Goal: Answer question/provide support

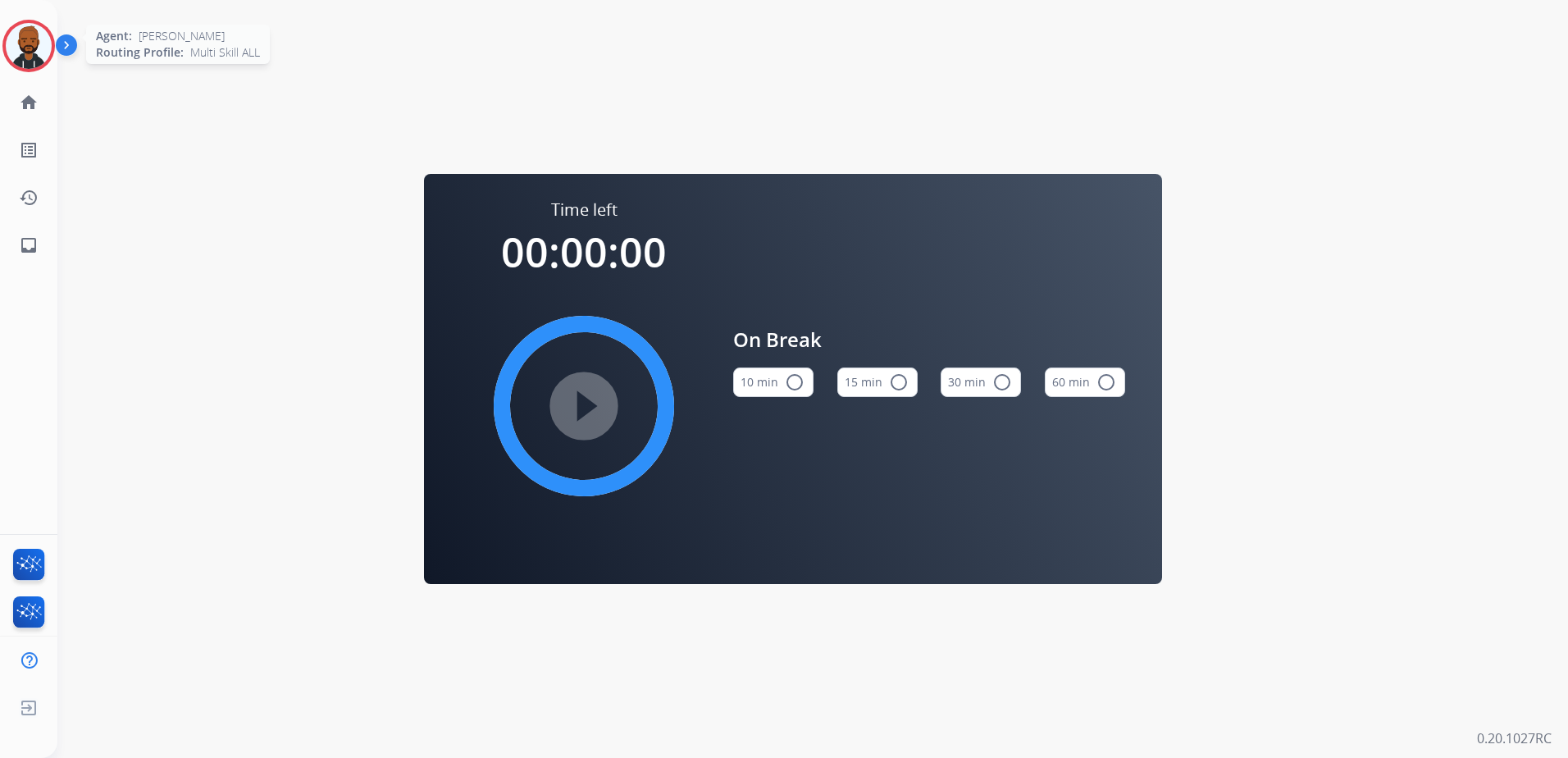
click at [12, 49] on img at bounding box center [28, 45] width 45 height 45
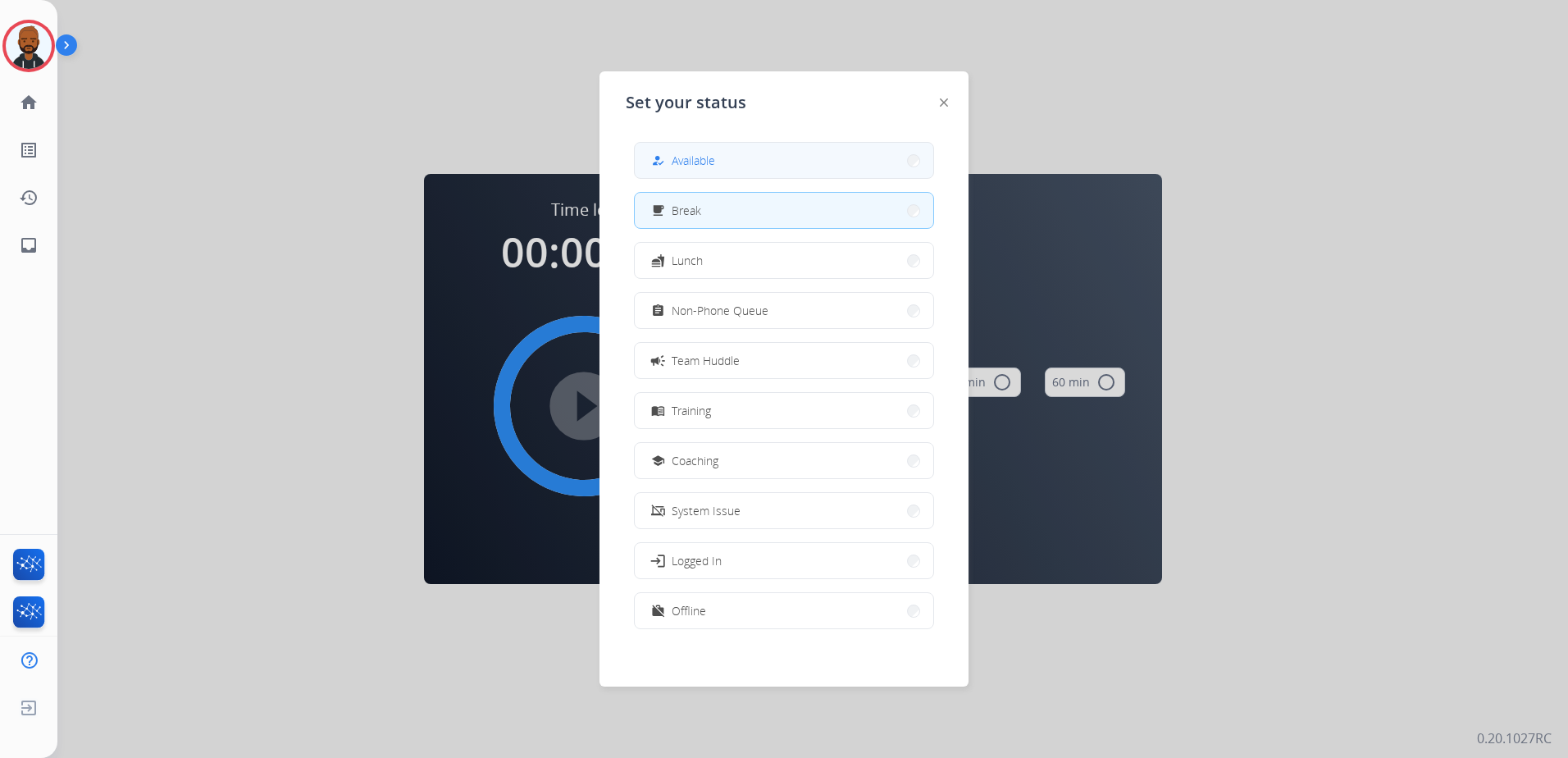
click at [699, 161] on span "Available" at bounding box center [693, 160] width 44 height 17
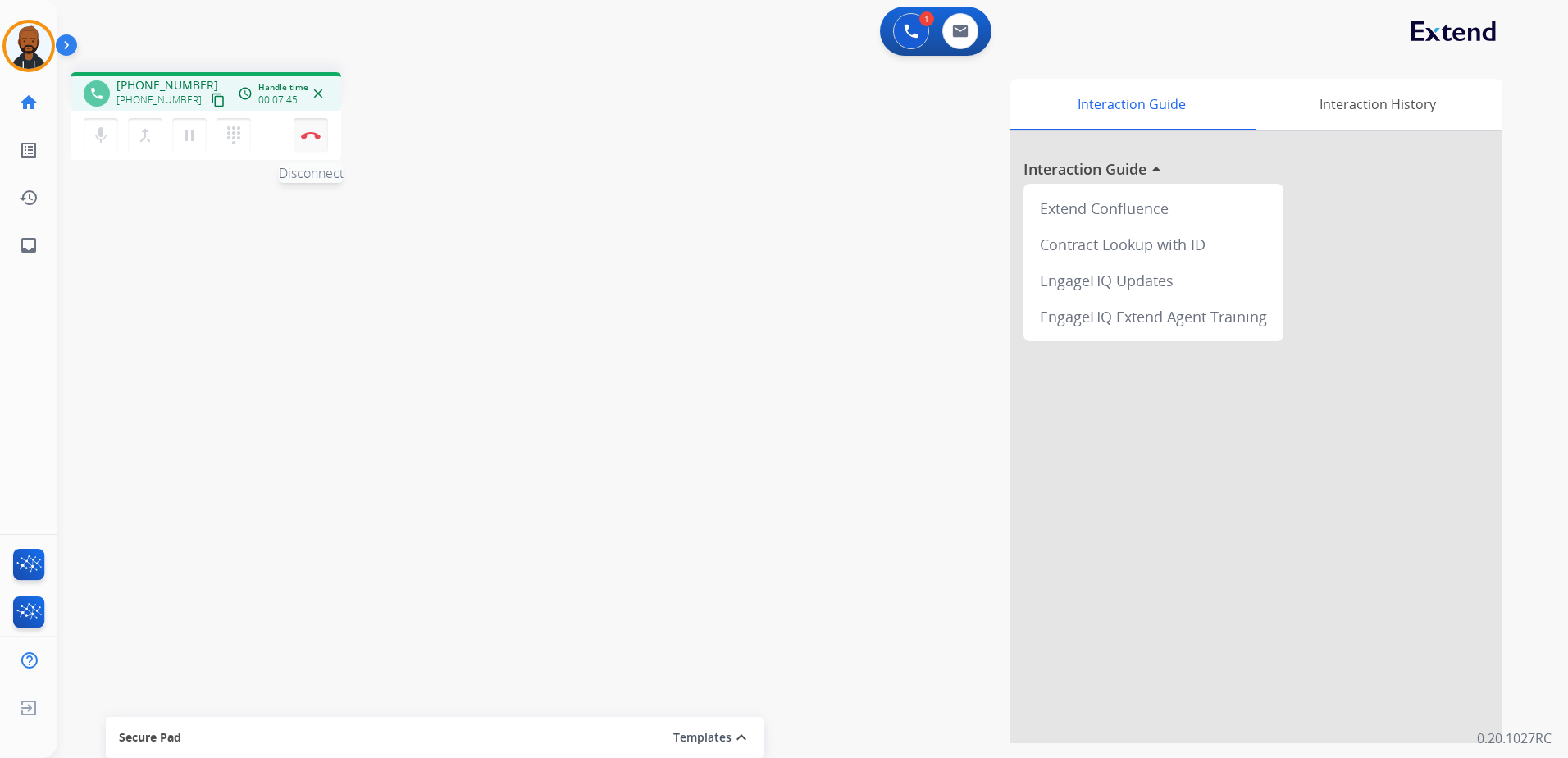
click at [317, 134] on img at bounding box center [311, 135] width 20 height 8
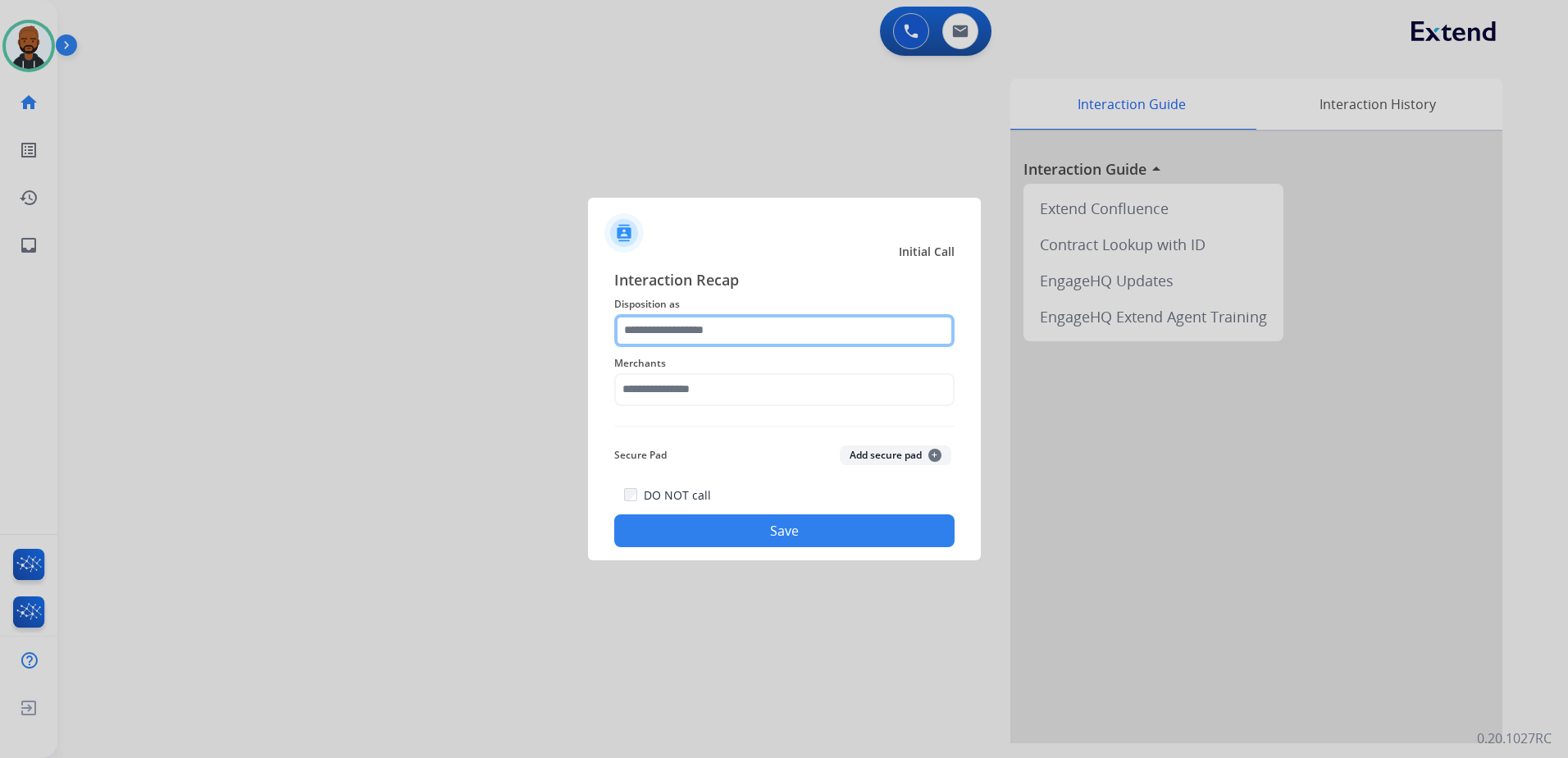
click at [760, 338] on input "text" at bounding box center [784, 330] width 340 height 33
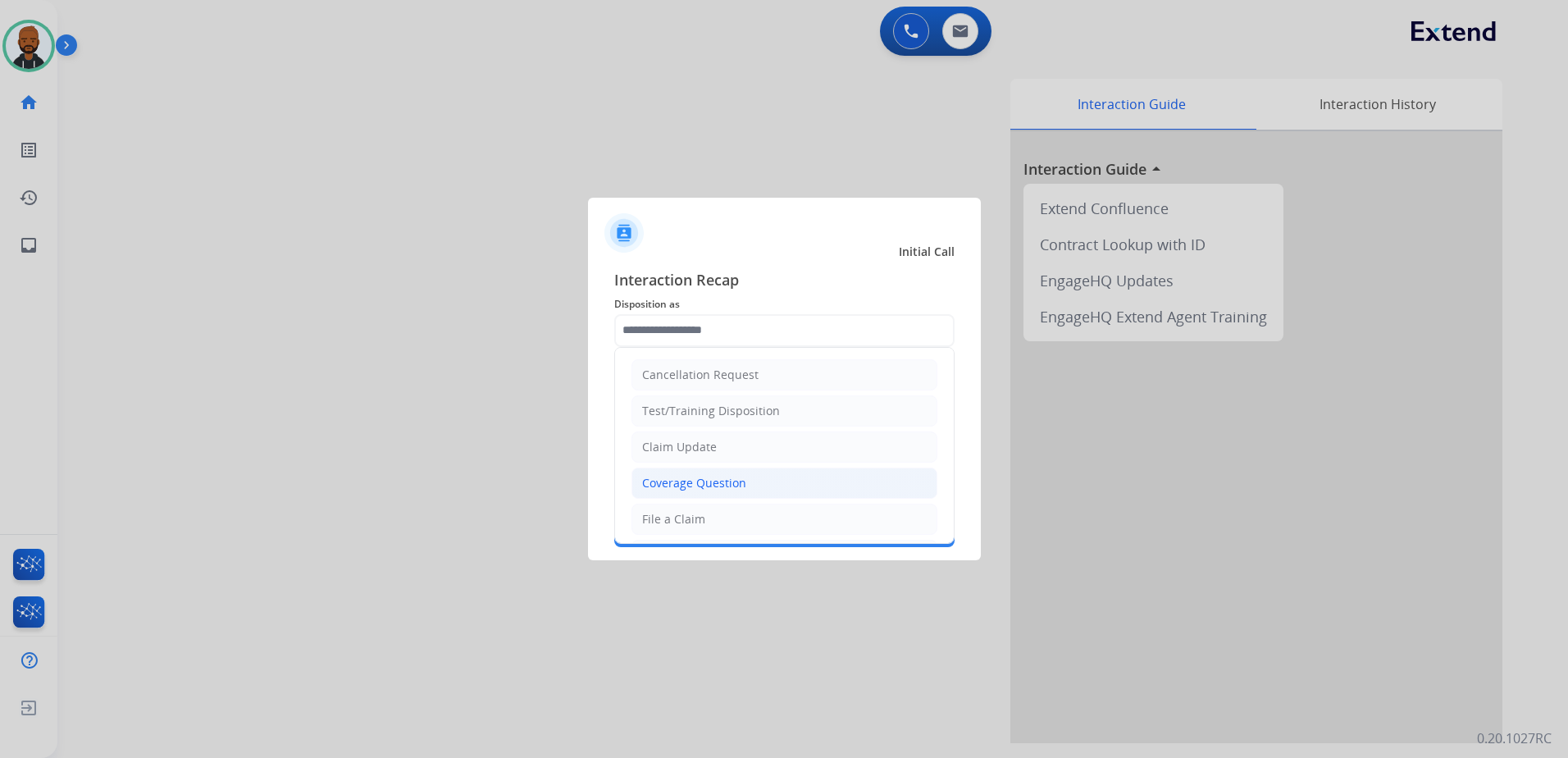
click at [797, 480] on li "Coverage Question" at bounding box center [784, 483] width 306 height 31
type input "**********"
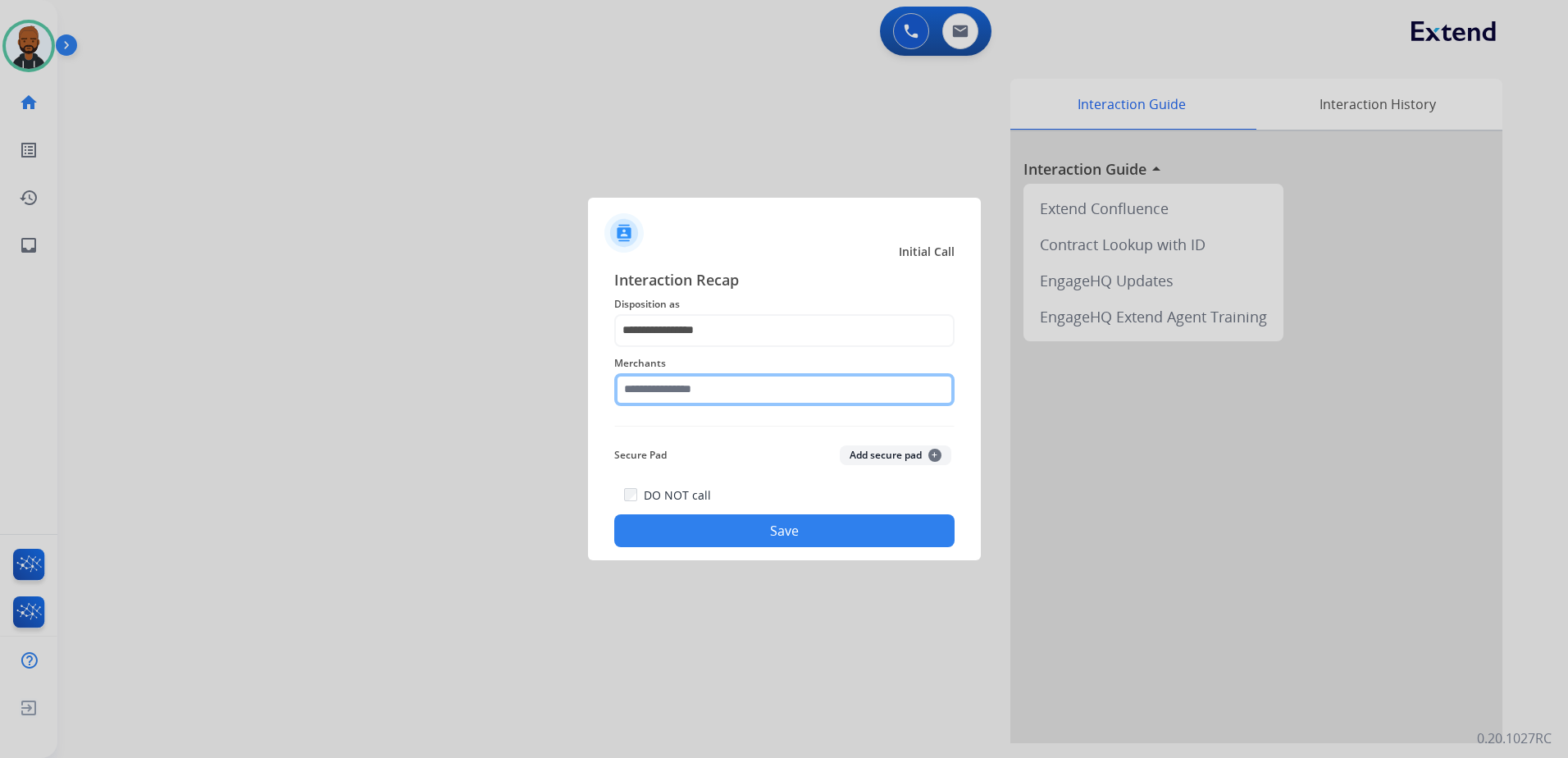
click at [797, 388] on input "text" at bounding box center [784, 389] width 340 height 33
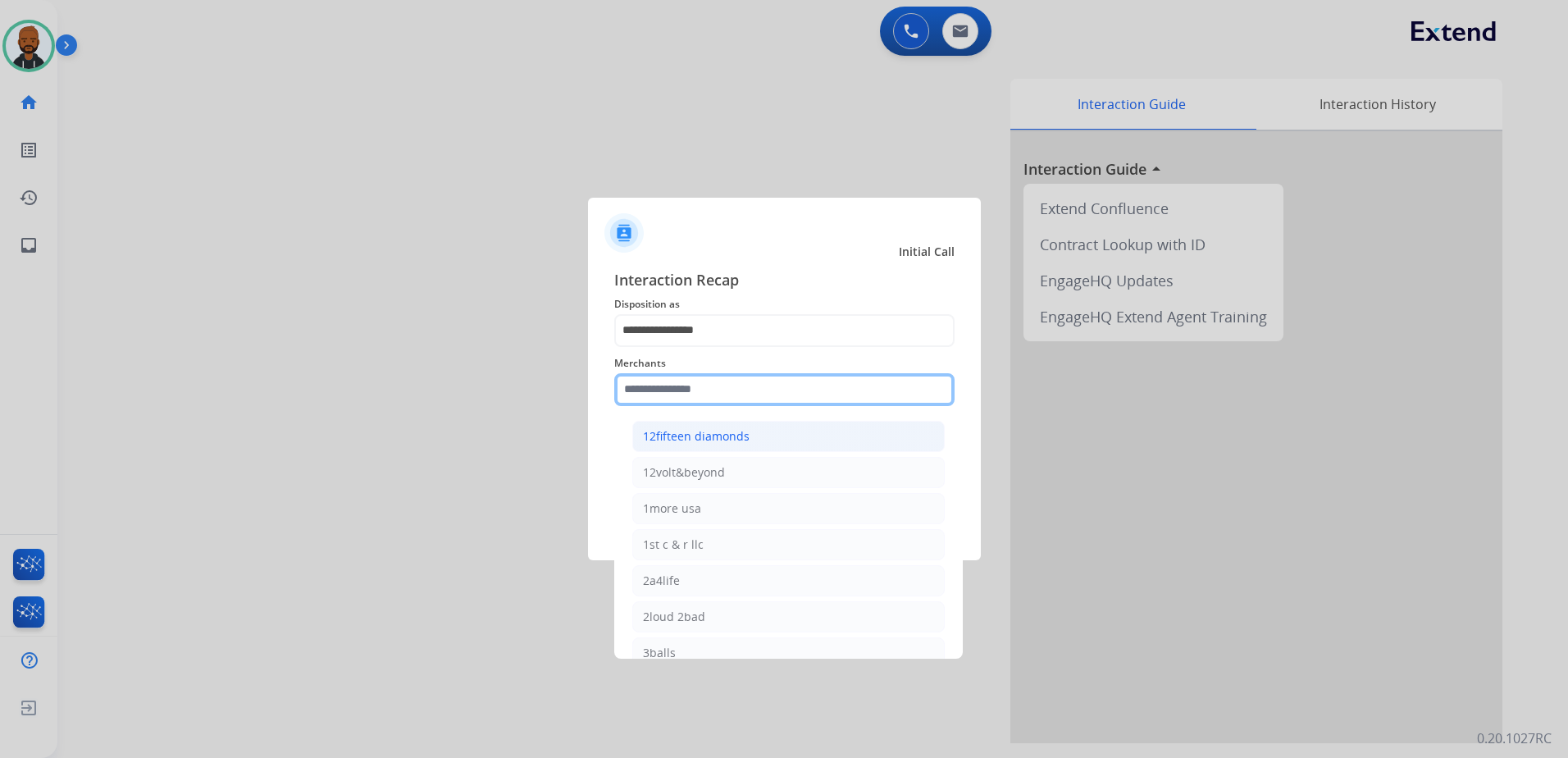
type input "*"
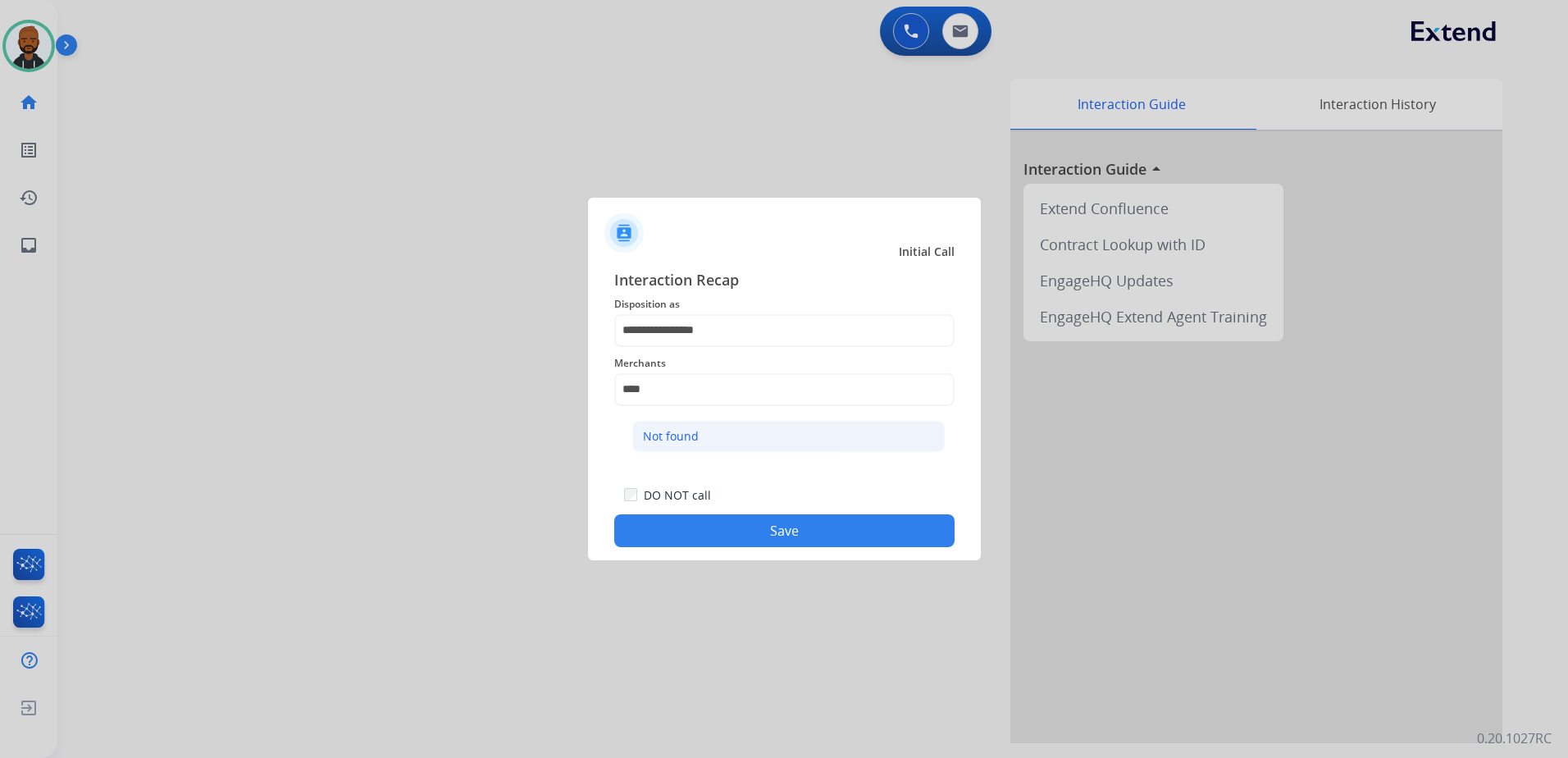
click at [749, 431] on li "Not found" at bounding box center [789, 437] width 313 height 31
type input "*********"
click at [821, 530] on button "Save" at bounding box center [784, 531] width 340 height 33
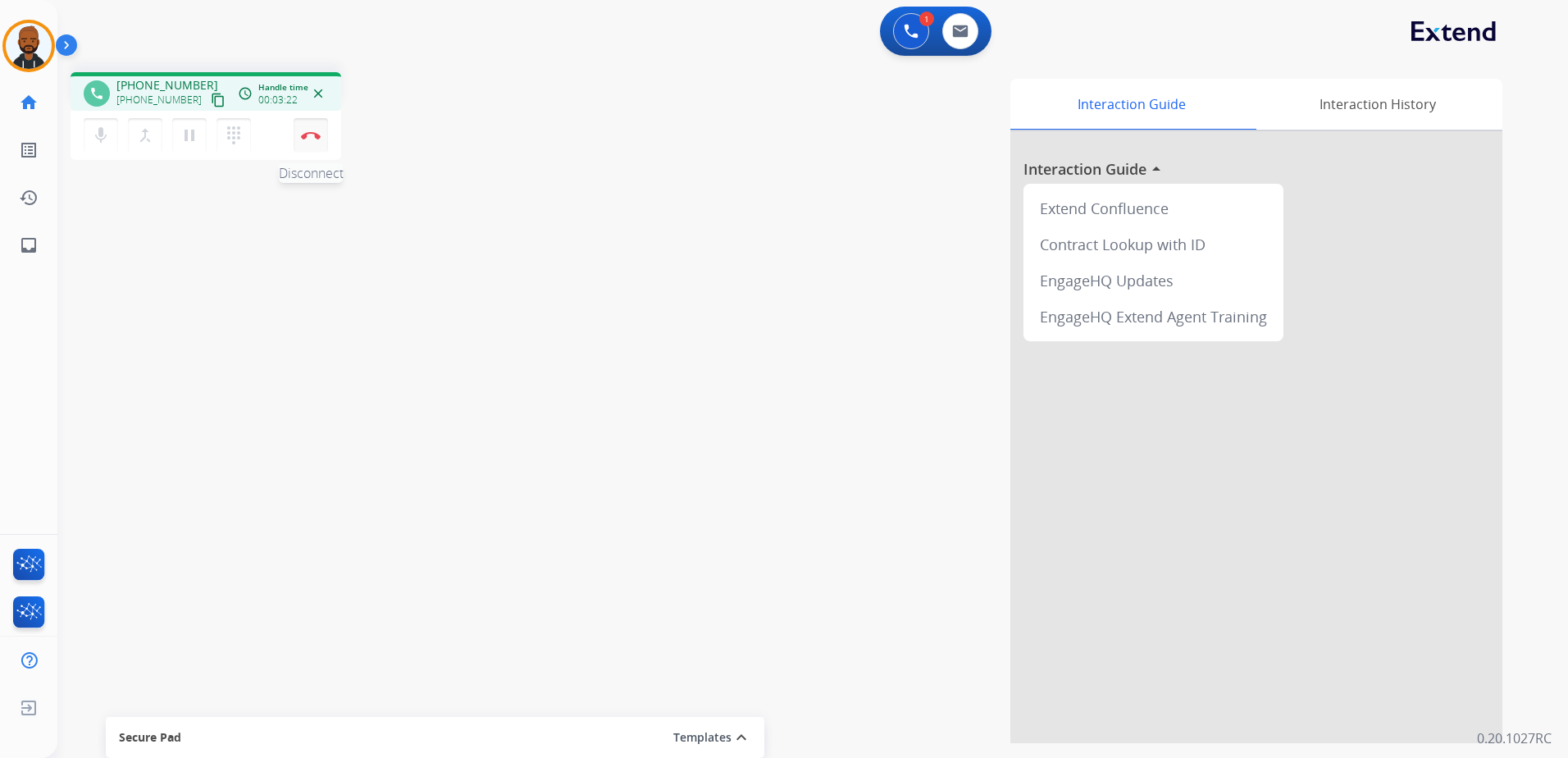
click at [312, 145] on button "Disconnect" at bounding box center [311, 136] width 35 height 35
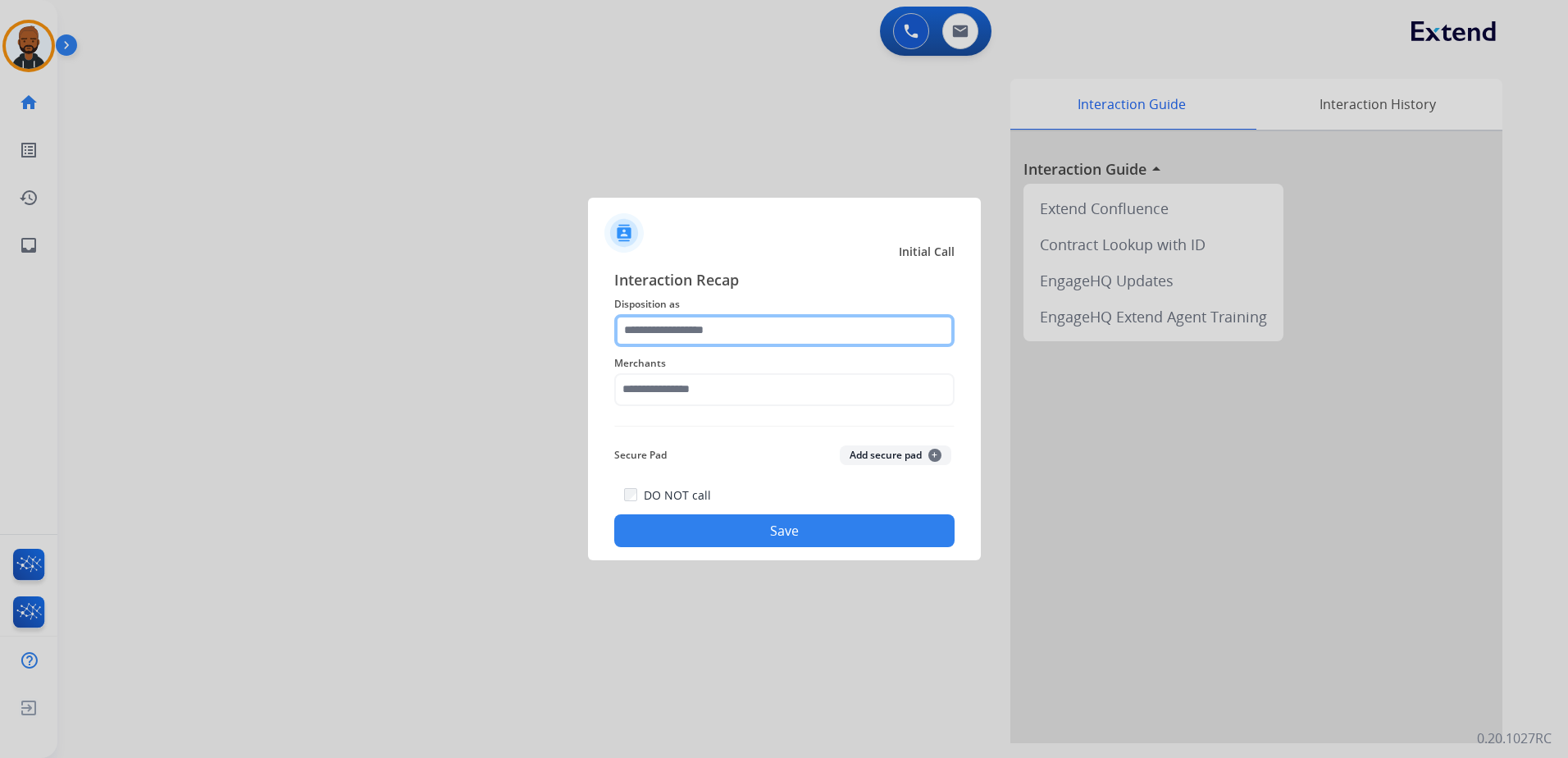
click at [670, 329] on input "text" at bounding box center [784, 330] width 340 height 33
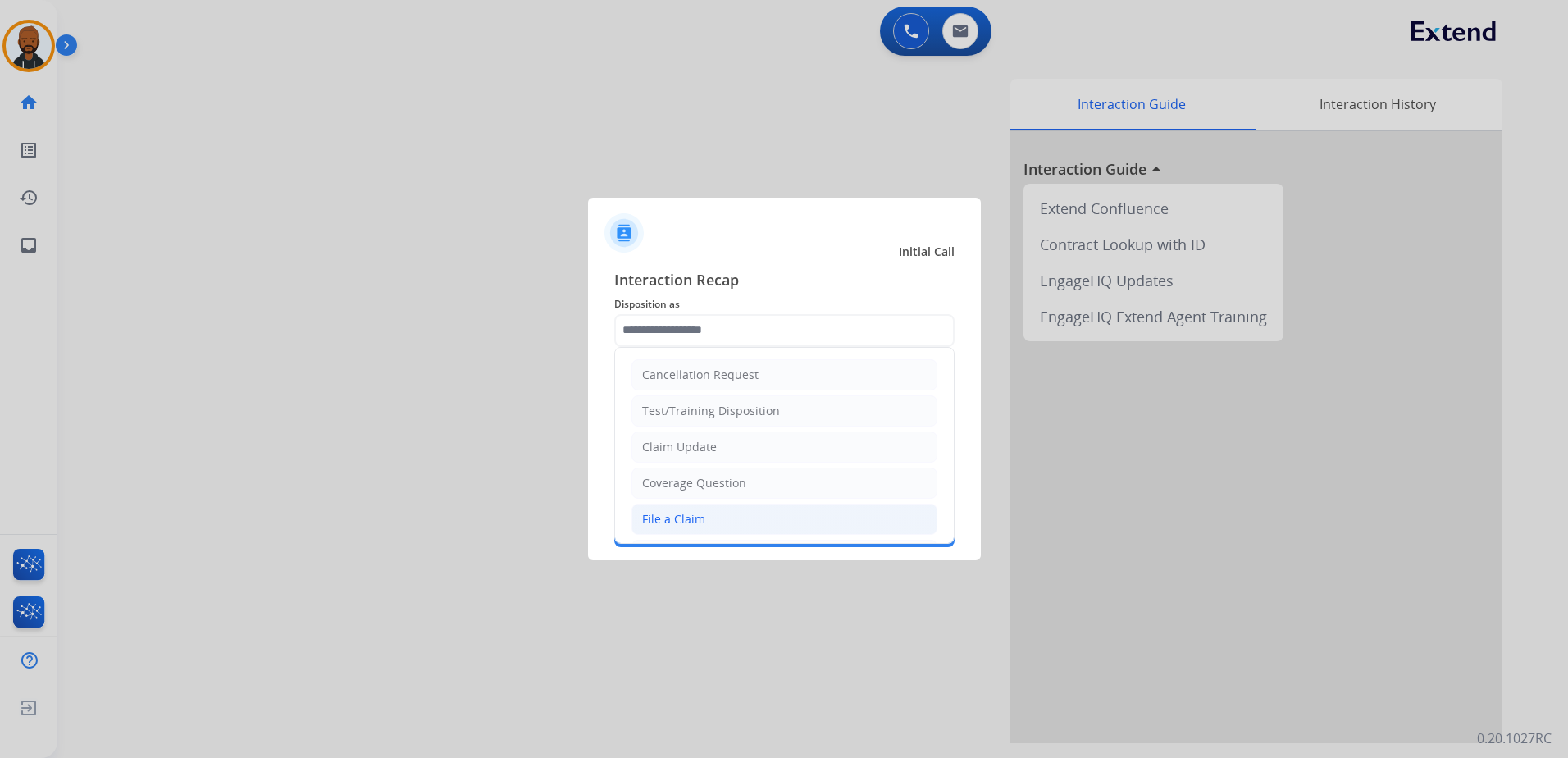
click at [689, 507] on li "File a Claim" at bounding box center [784, 520] width 306 height 31
type input "**********"
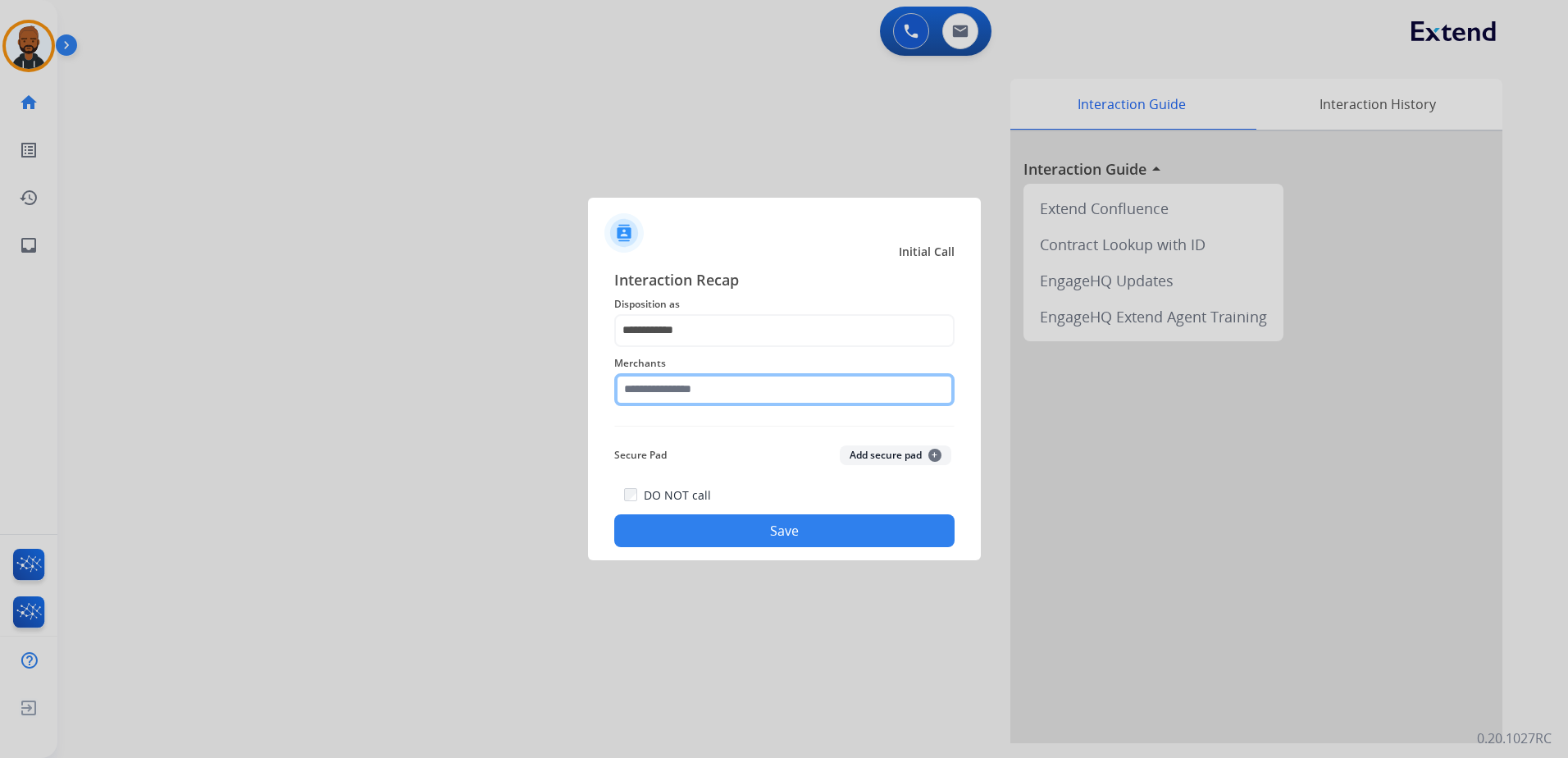
click at [729, 405] on input "text" at bounding box center [784, 389] width 340 height 33
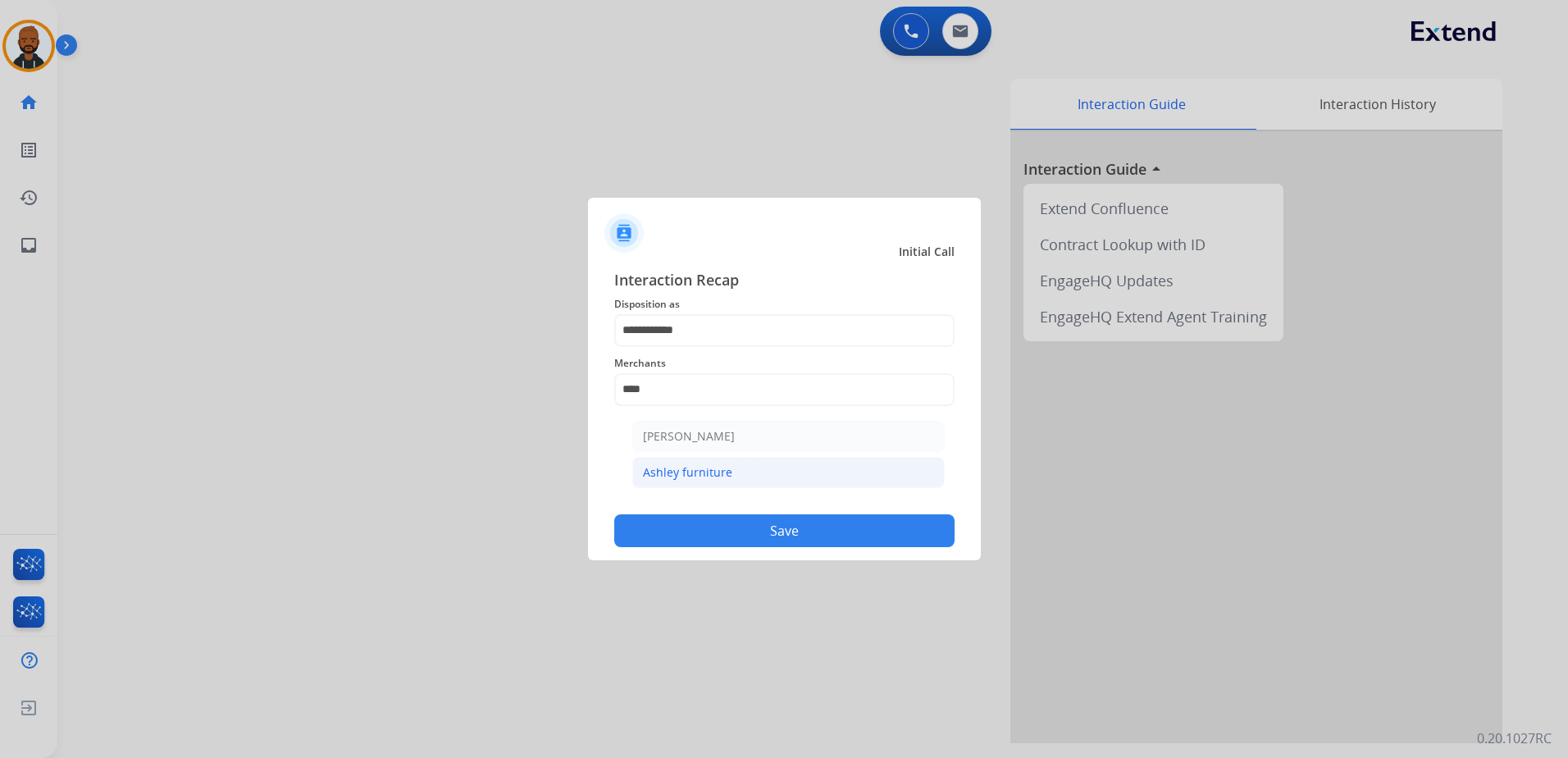
click at [729, 469] on li "Ashley furniture" at bounding box center [789, 472] width 313 height 31
type input "**********"
click at [757, 517] on button "Save" at bounding box center [784, 531] width 340 height 33
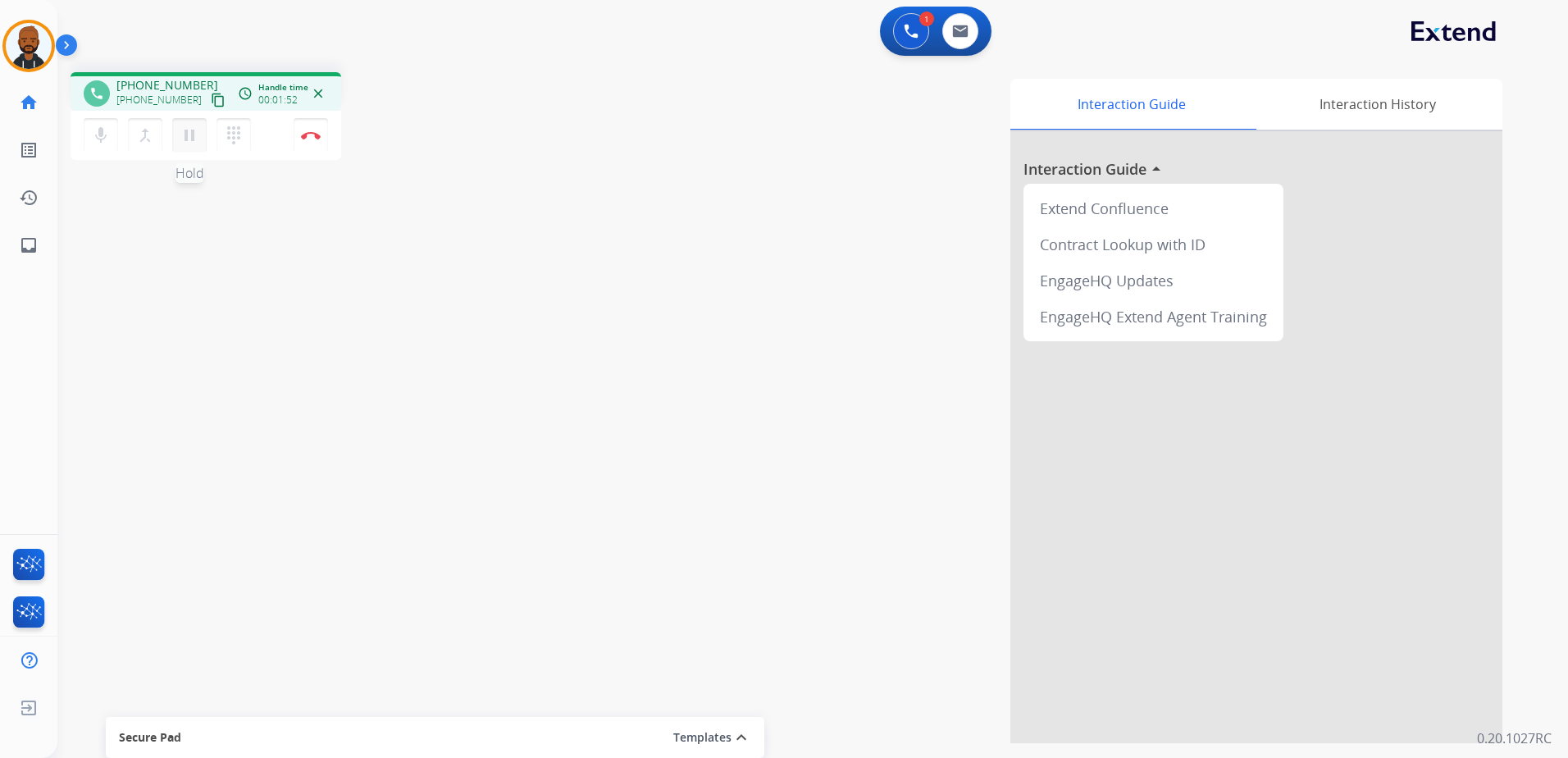
click at [196, 136] on mat-icon "pause" at bounding box center [189, 136] width 20 height 20
click at [192, 131] on mat-icon "play_arrow" at bounding box center [189, 136] width 20 height 20
click at [310, 136] on img at bounding box center [311, 135] width 20 height 8
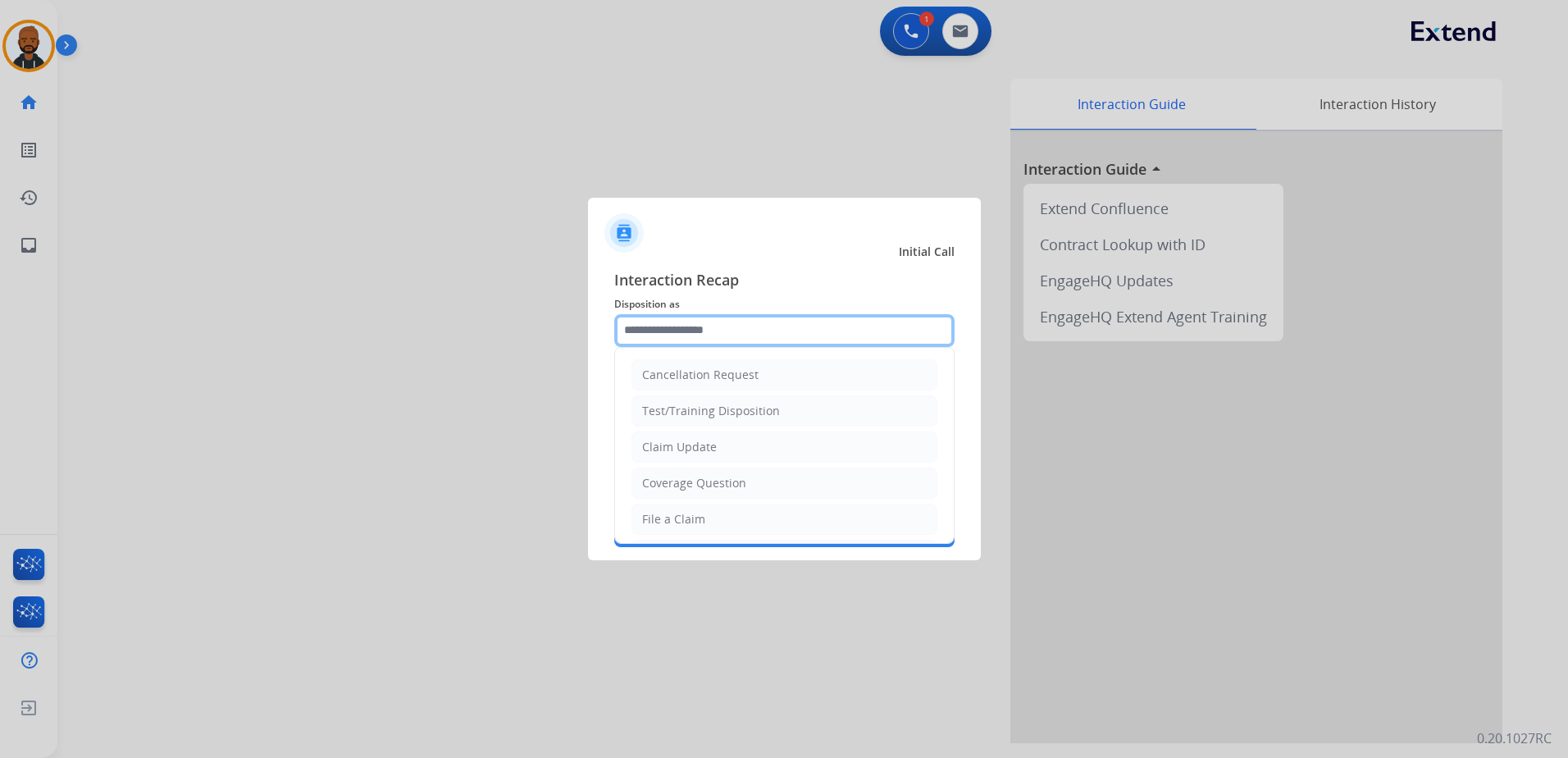
click at [735, 330] on input "text" at bounding box center [784, 330] width 340 height 33
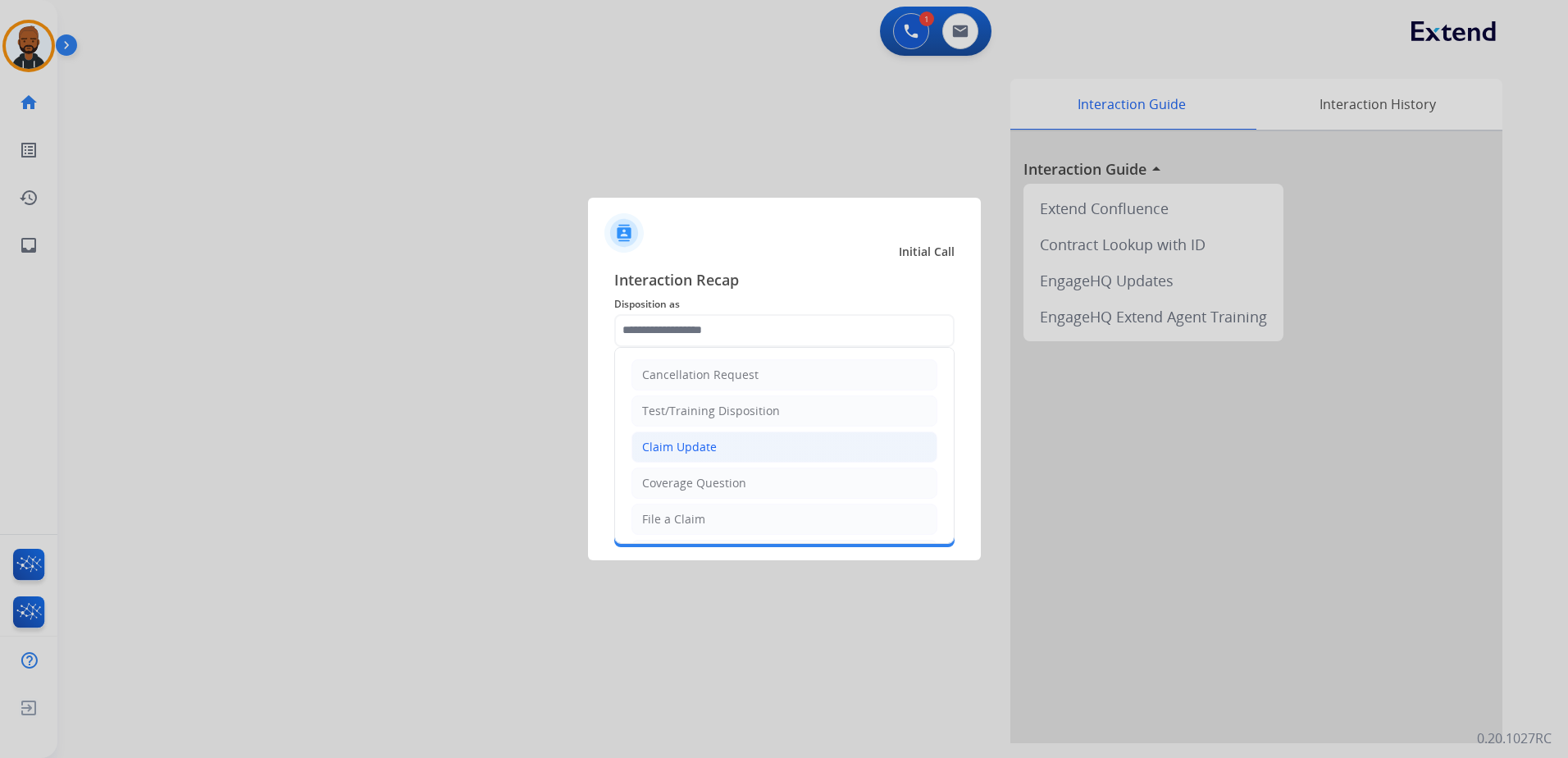
click at [751, 446] on li "Claim Update" at bounding box center [784, 447] width 306 height 31
type input "**********"
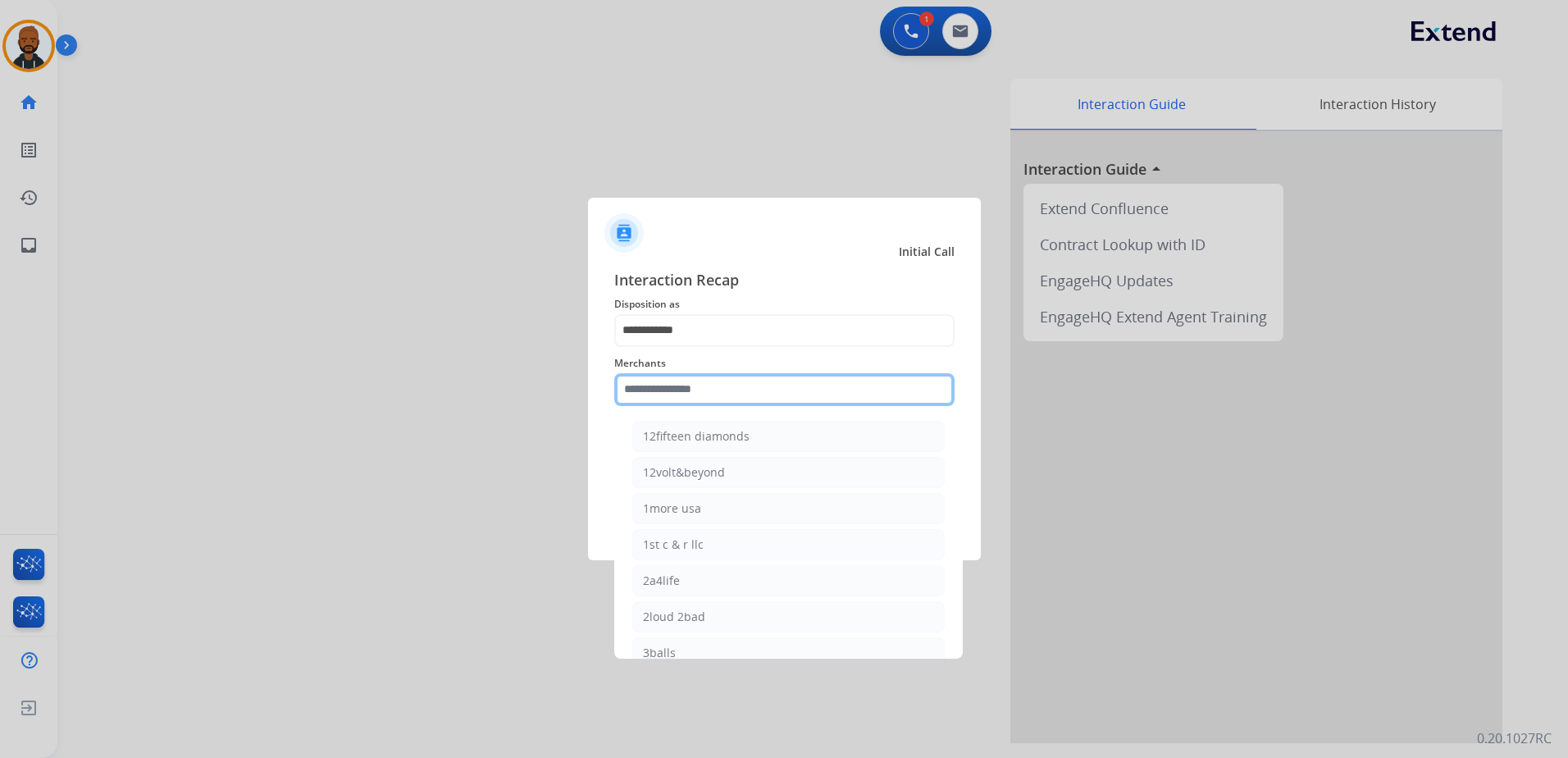
click at [756, 394] on input "text" at bounding box center [784, 389] width 340 height 33
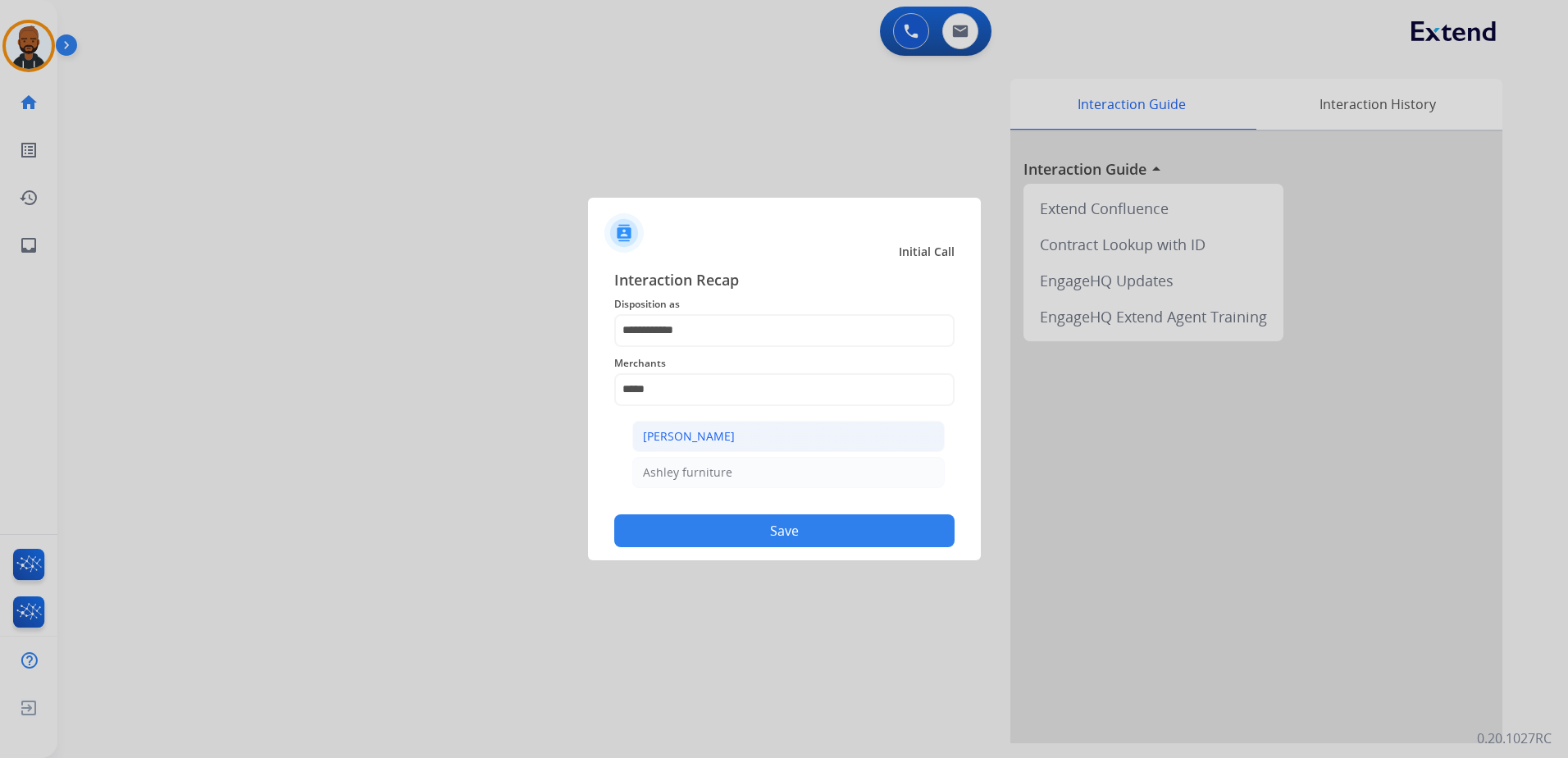
click at [752, 430] on li "[PERSON_NAME]" at bounding box center [789, 437] width 313 height 31
type input "**********"
click at [806, 514] on div "DO NOT call Save" at bounding box center [784, 516] width 340 height 63
click at [848, 539] on button "Save" at bounding box center [784, 531] width 340 height 33
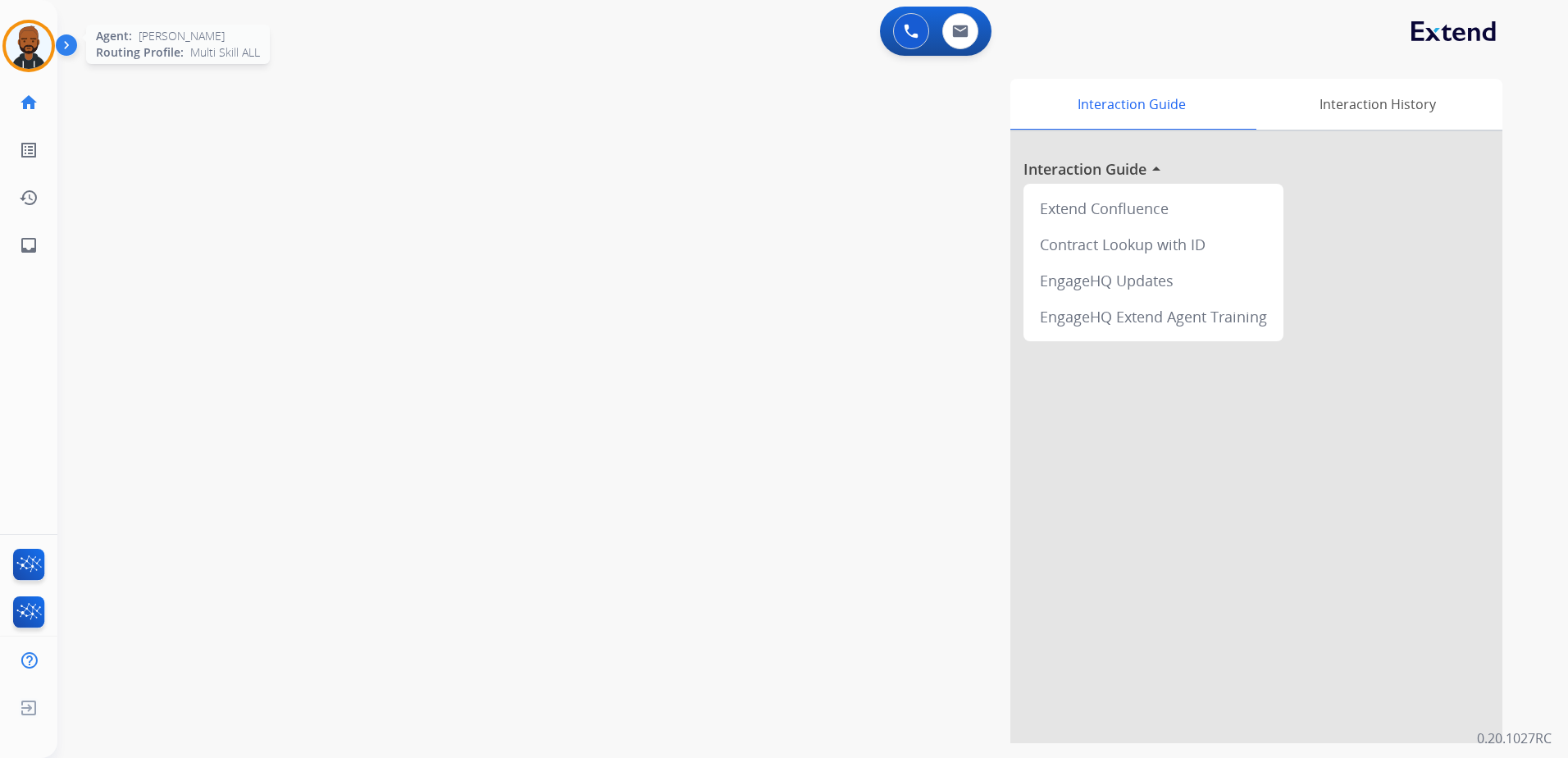
click at [33, 41] on img at bounding box center [28, 45] width 45 height 45
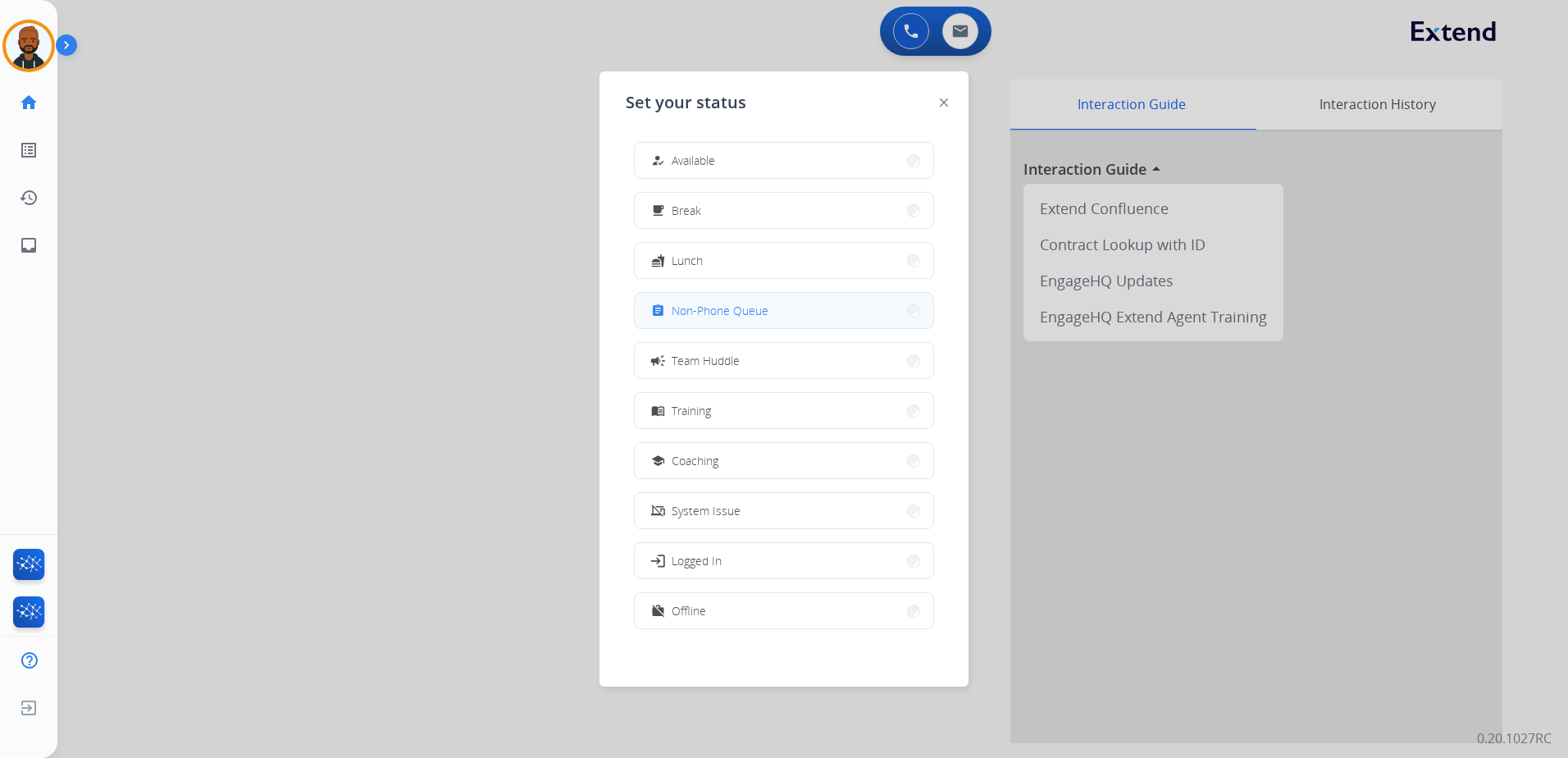
click at [721, 300] on button "assignment Non-Phone Queue" at bounding box center [784, 310] width 298 height 35
